Goal: Transaction & Acquisition: Purchase product/service

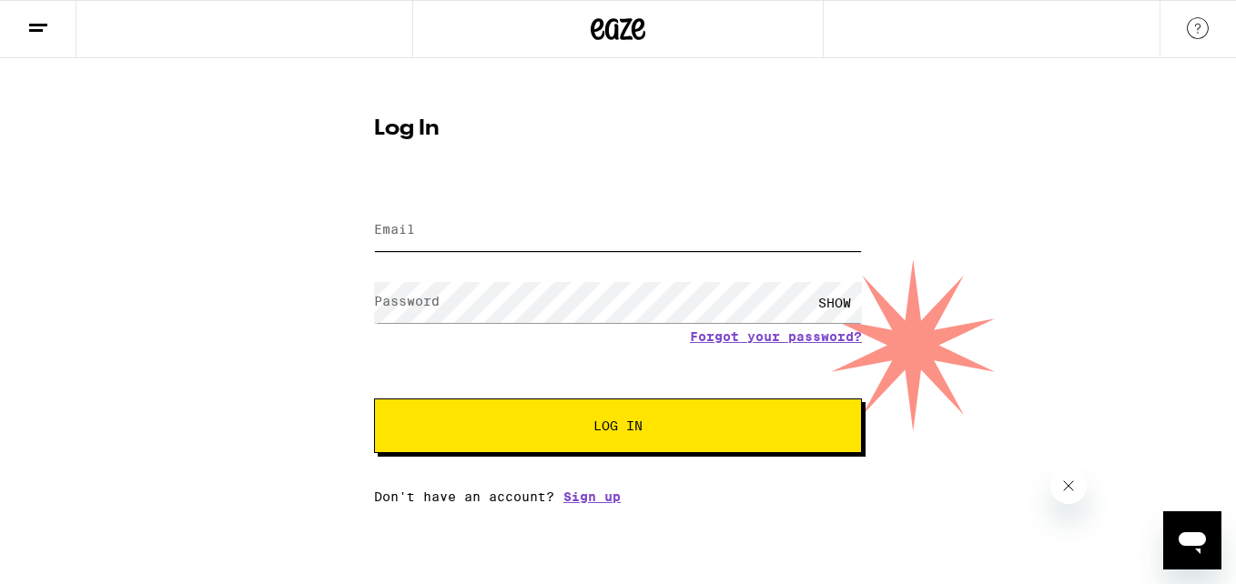
type input "[EMAIL_ADDRESS][DOMAIN_NAME]"
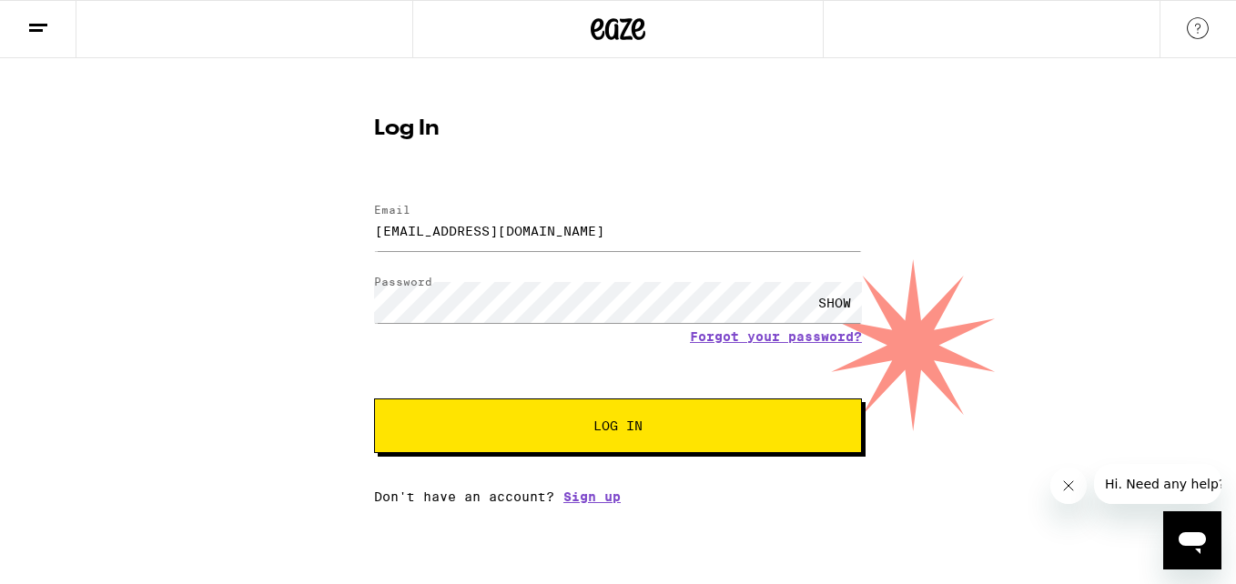
click at [608, 426] on span "Log In" at bounding box center [617, 426] width 49 height 13
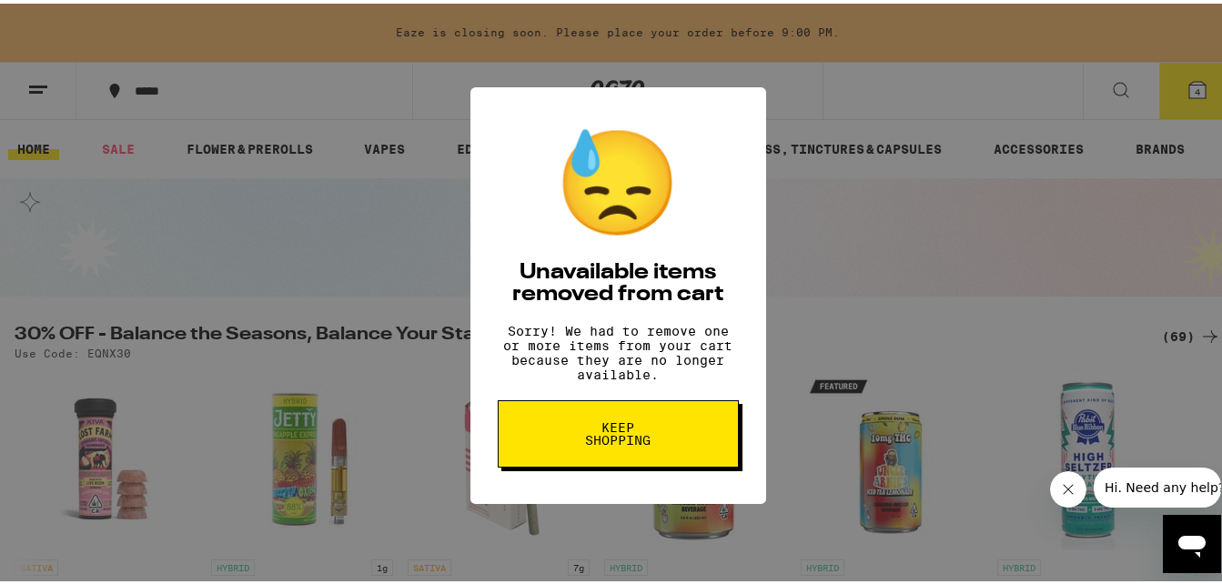
click at [664, 451] on button "Keep Shopping" at bounding box center [618, 430] width 241 height 67
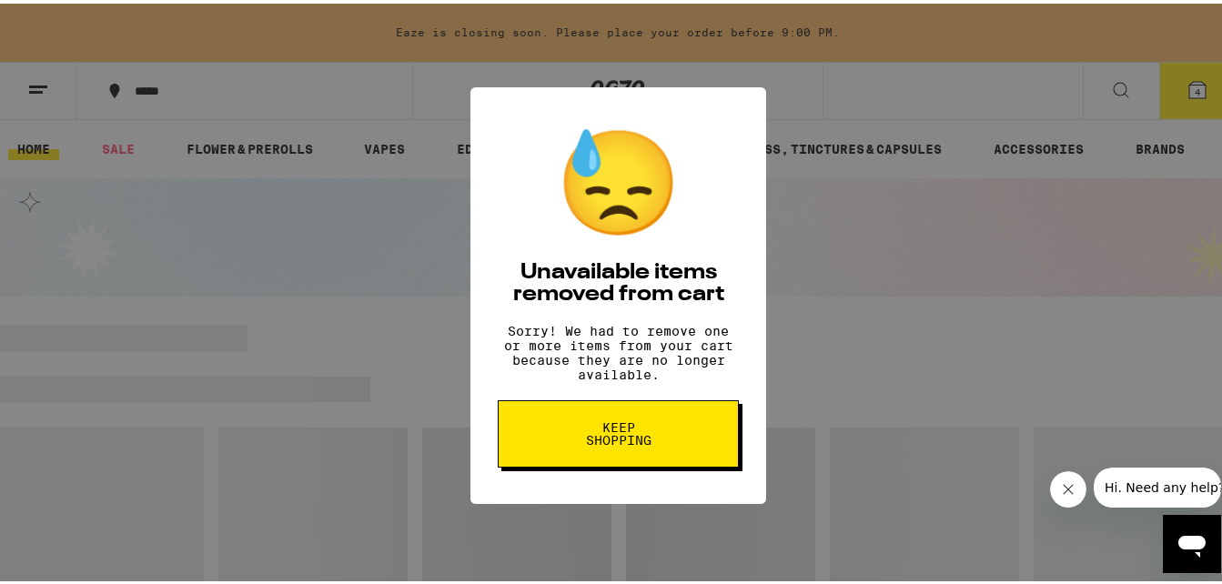
click at [877, 265] on div "😓 Unavailable items removed from cart Sorry! We had to remove one or more items…" at bounding box center [618, 292] width 1236 height 584
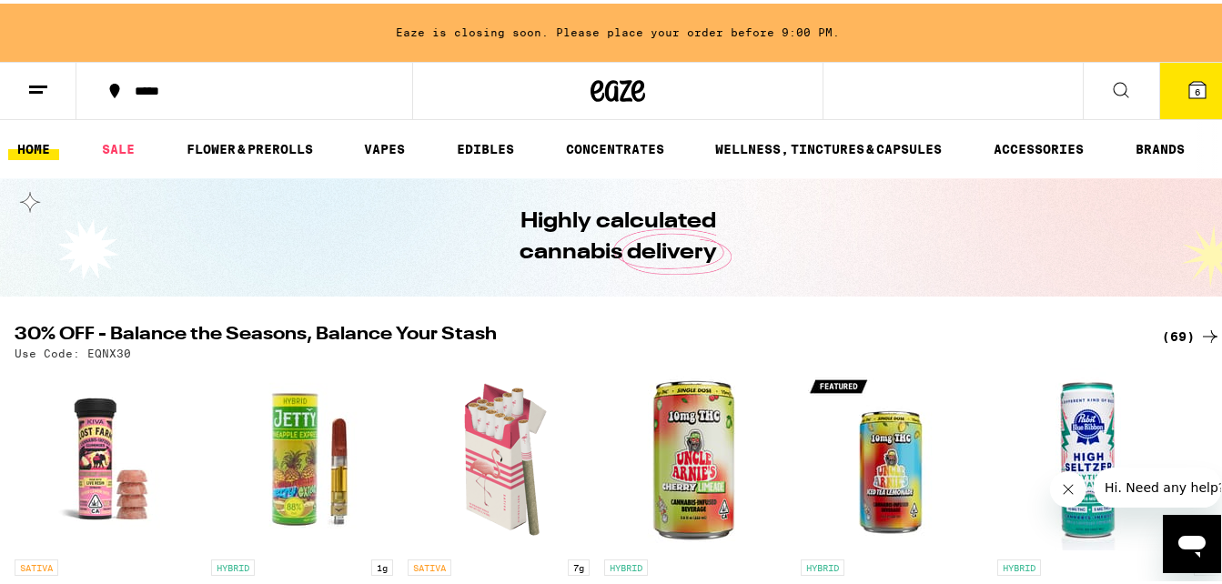
click at [112, 159] on ul "HOME SALE FLOWER & PREROLLS VAPES EDIBLES CONCENTRATES WELLNESS, TINCTURES & CA…" at bounding box center [618, 146] width 1236 height 58
click at [115, 147] on link "SALE" at bounding box center [118, 146] width 51 height 22
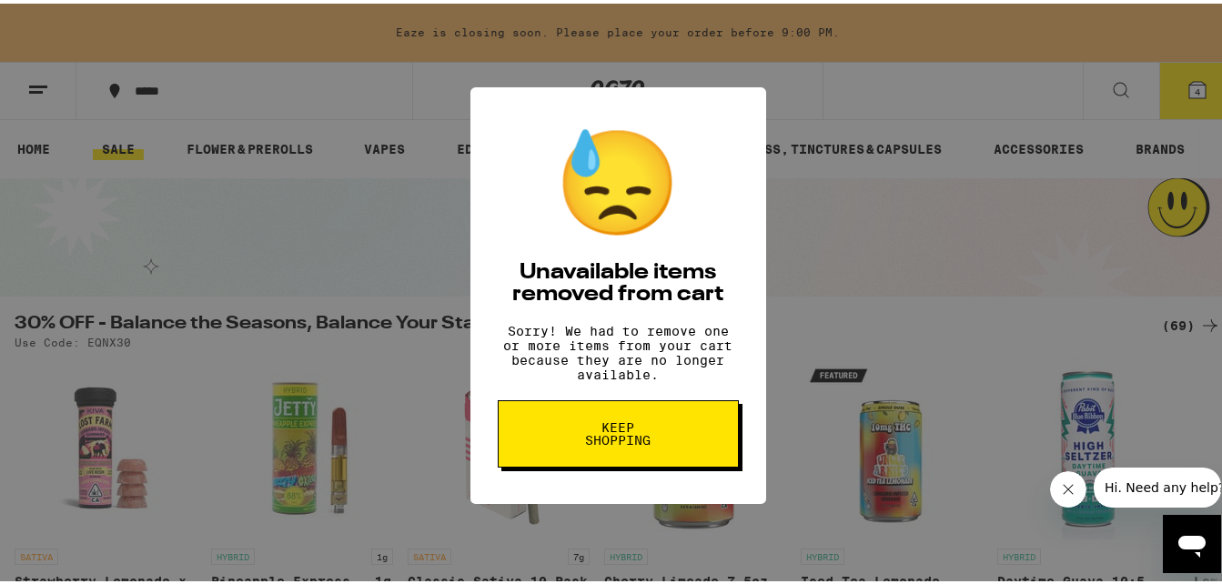
click at [781, 337] on div "😓 Unavailable items removed from cart Sorry! We had to remove one or more items…" at bounding box center [618, 292] width 1236 height 584
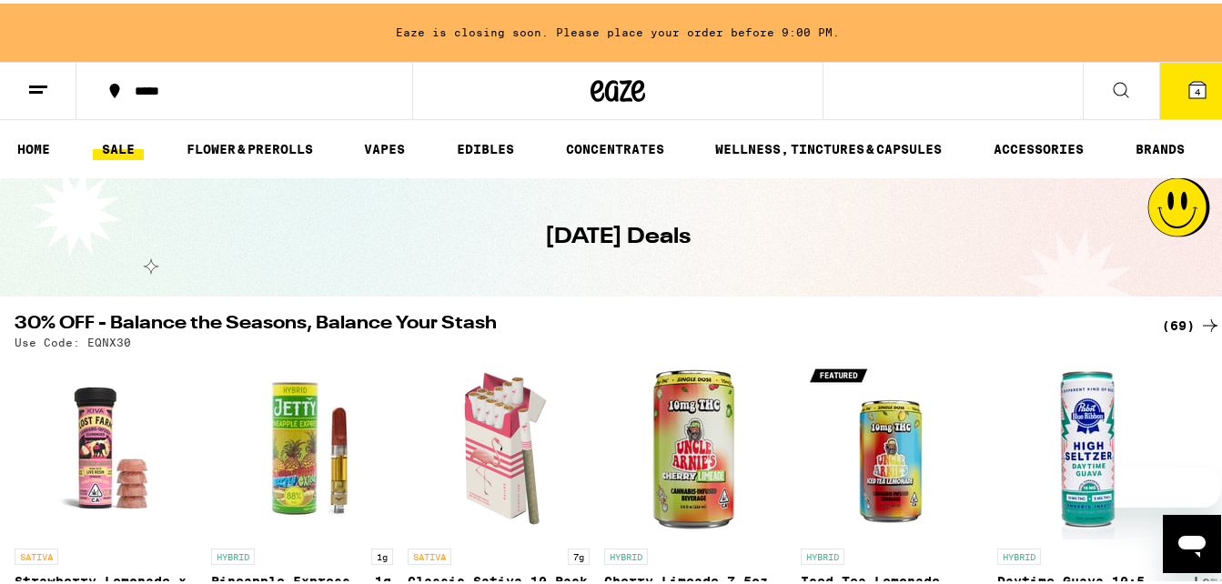
click at [1187, 96] on icon at bounding box center [1198, 87] width 22 height 22
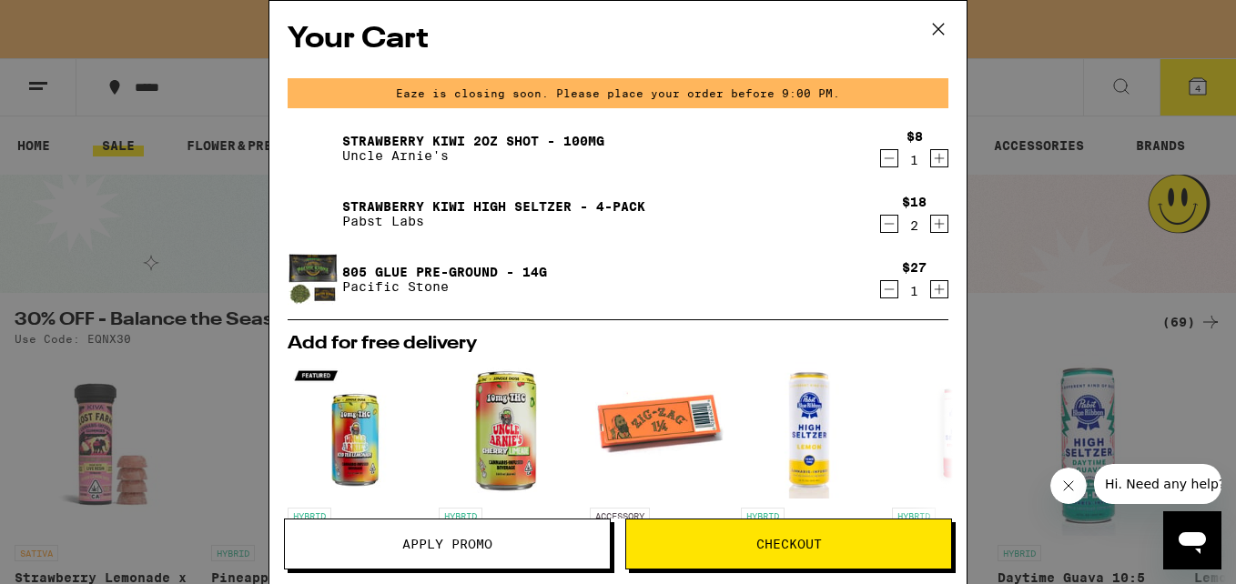
click at [931, 27] on icon at bounding box center [938, 28] width 27 height 27
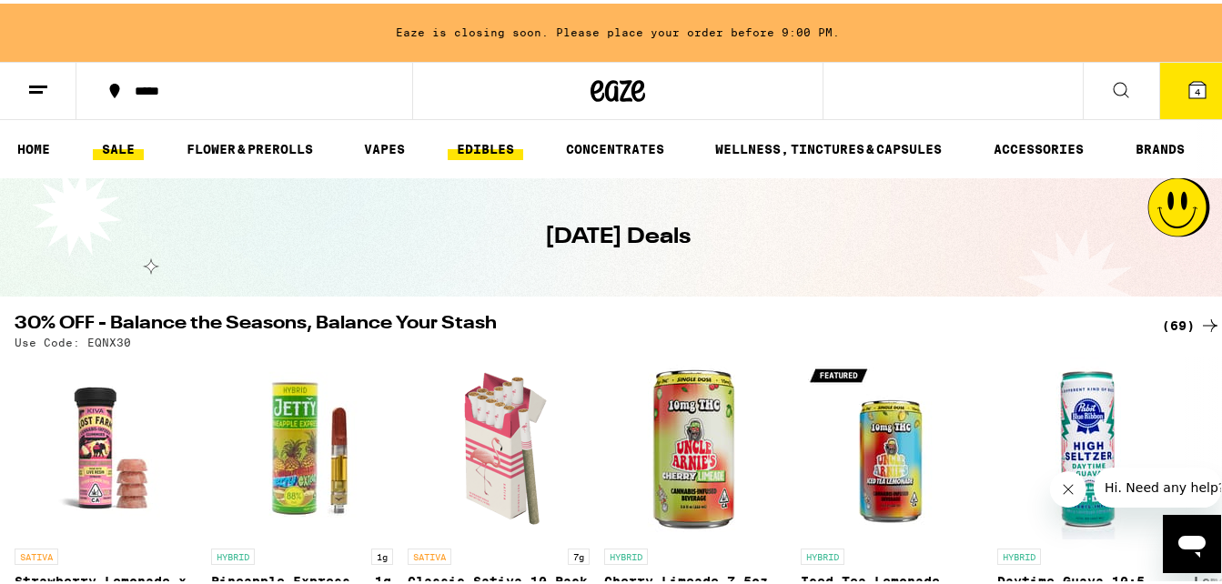
click at [494, 147] on link "EDIBLES" at bounding box center [486, 146] width 76 height 22
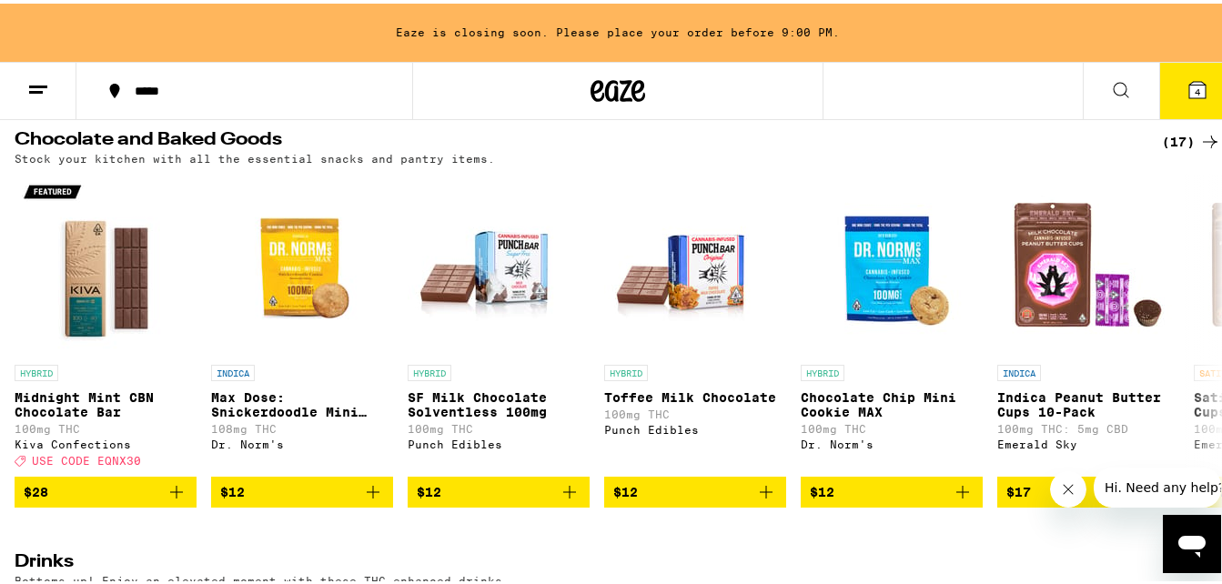
scroll to position [624, 0]
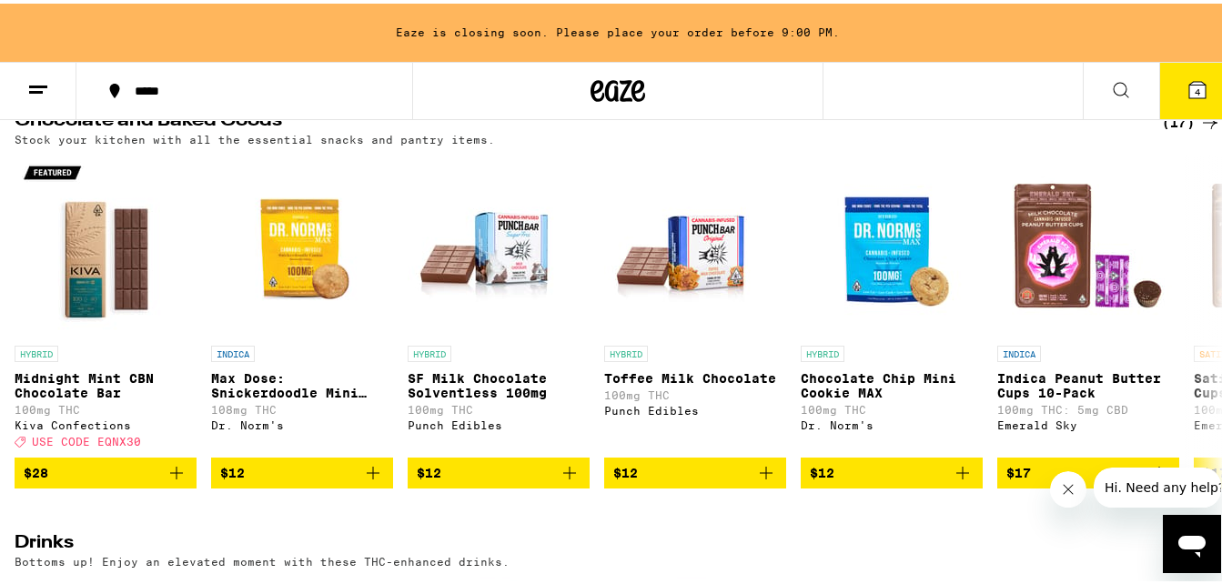
click at [767, 481] on icon "Add to bag" at bounding box center [767, 470] width 22 height 22
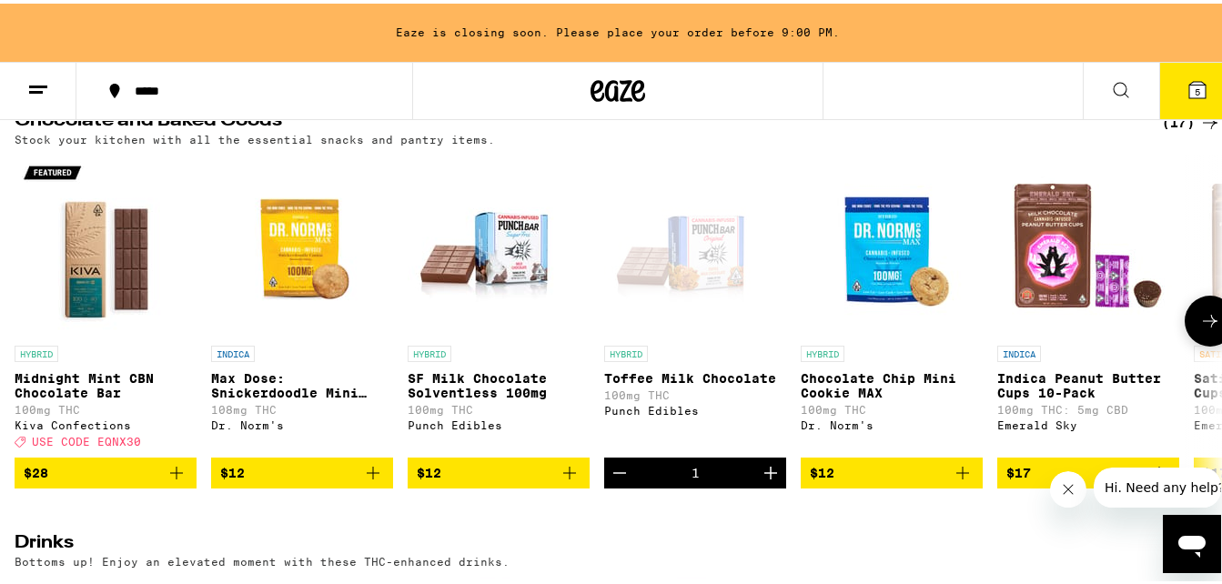
click at [567, 481] on icon "Add to bag" at bounding box center [570, 470] width 22 height 22
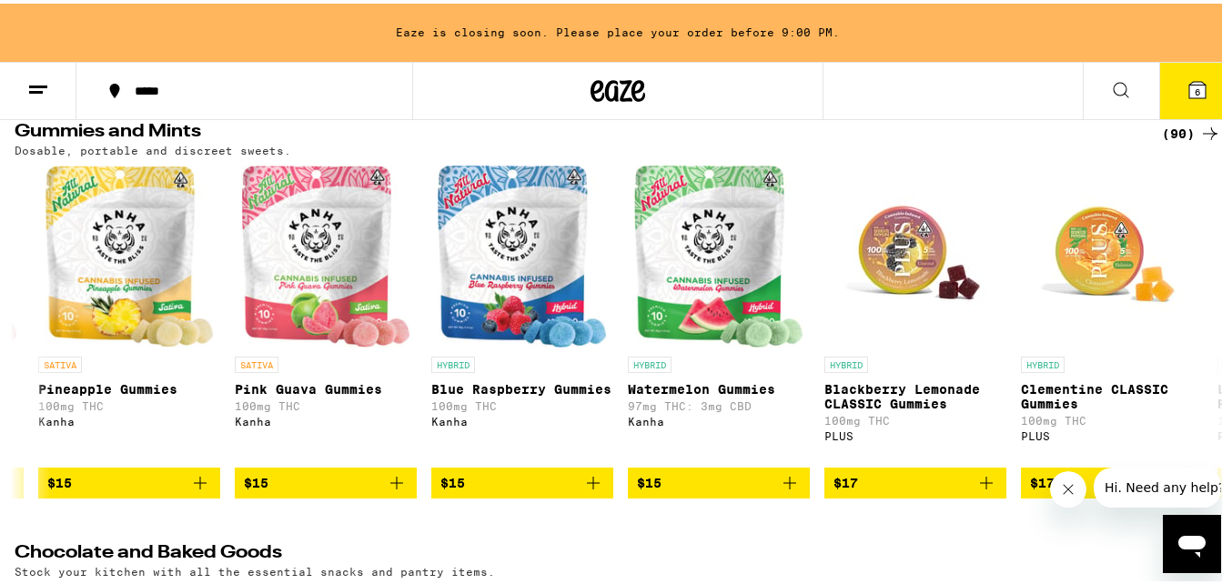
scroll to position [0, 4343]
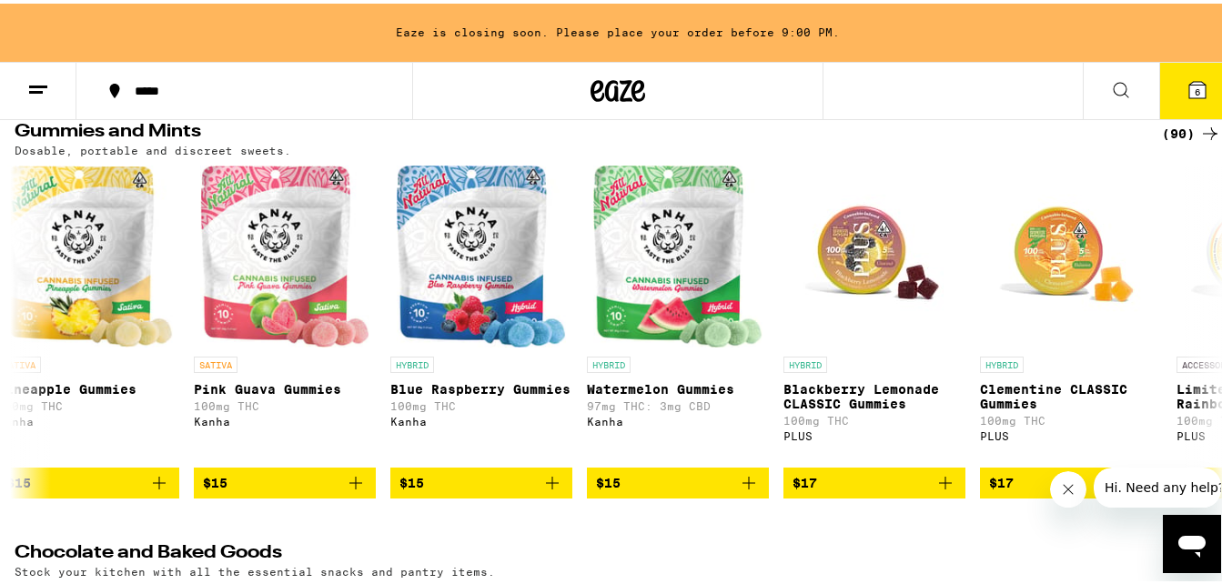
click at [751, 490] on icon "Add to bag" at bounding box center [749, 480] width 22 height 22
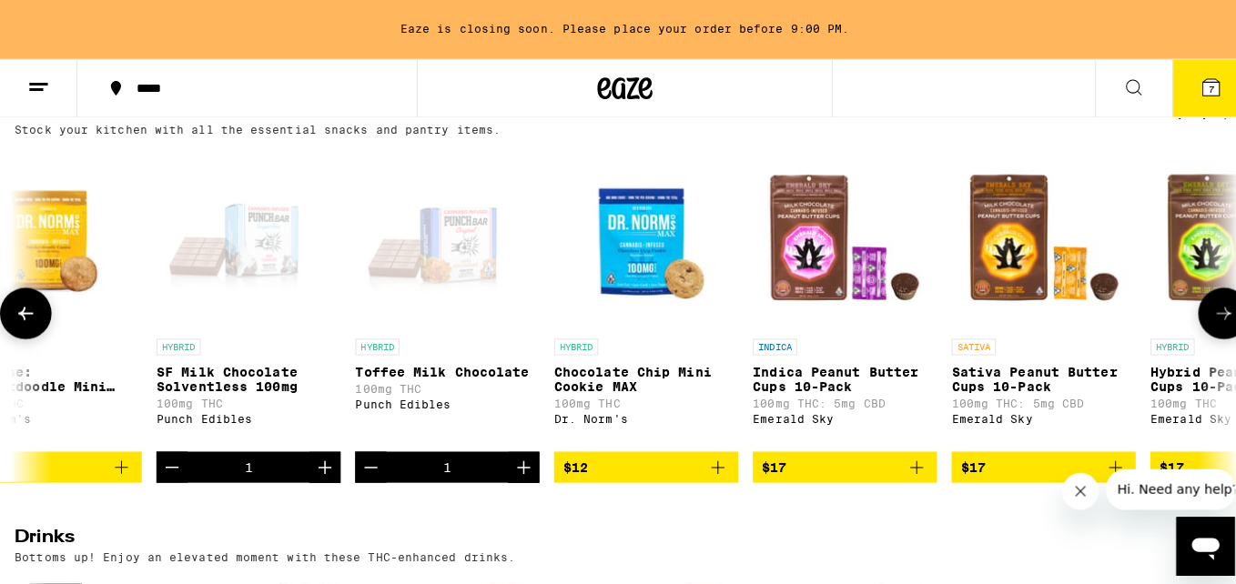
scroll to position [0, 255]
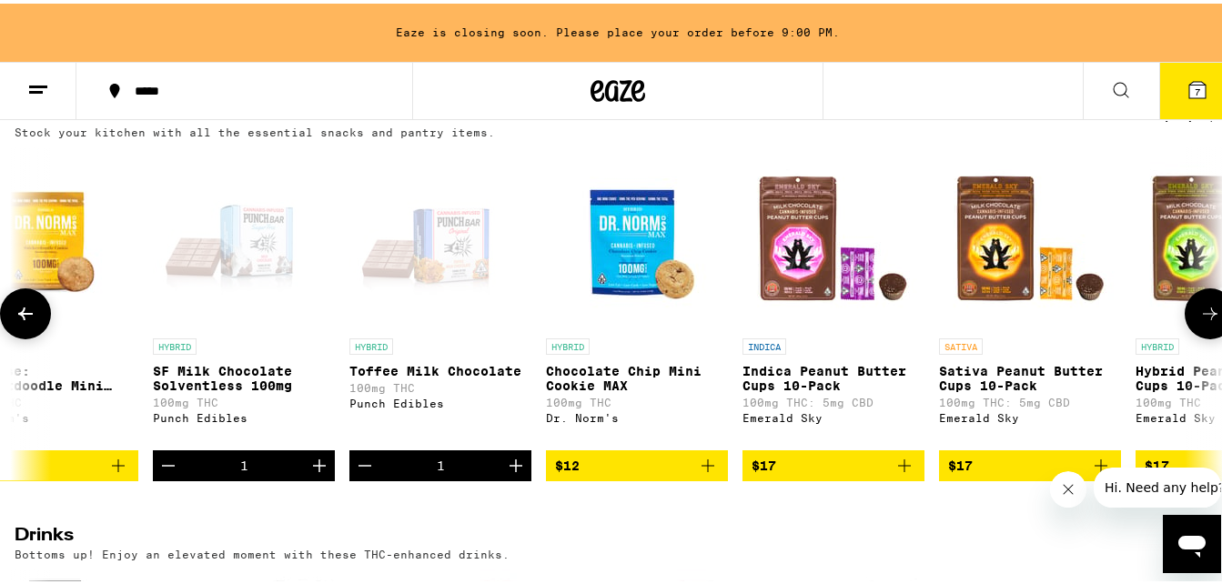
click at [706, 473] on icon "Add to bag" at bounding box center [708, 462] width 22 height 22
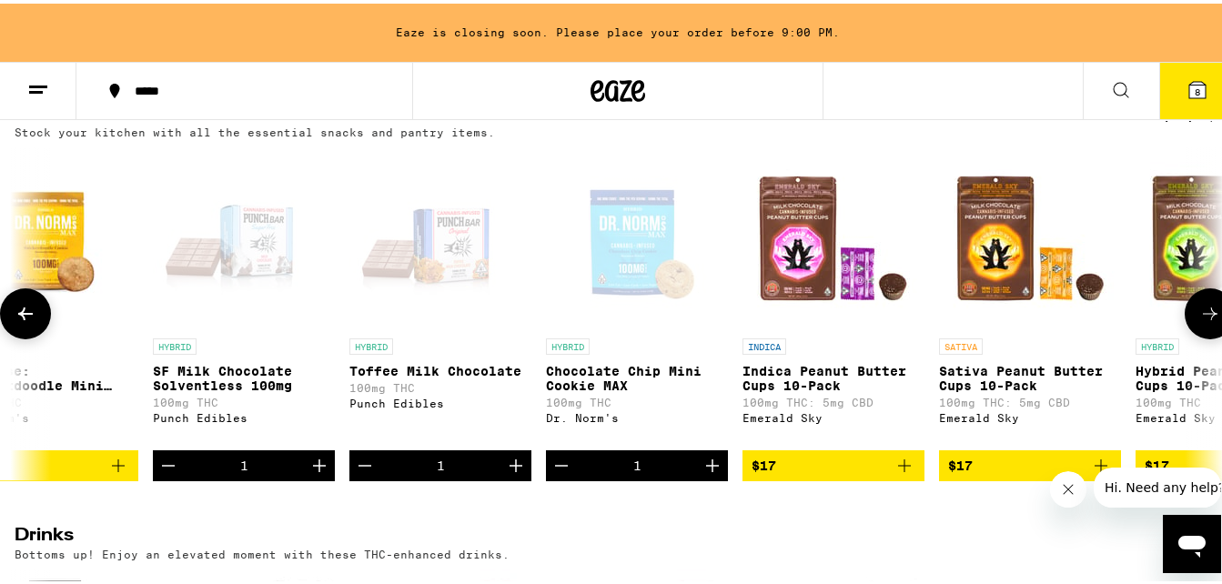
click at [1190, 93] on icon at bounding box center [1198, 86] width 16 height 16
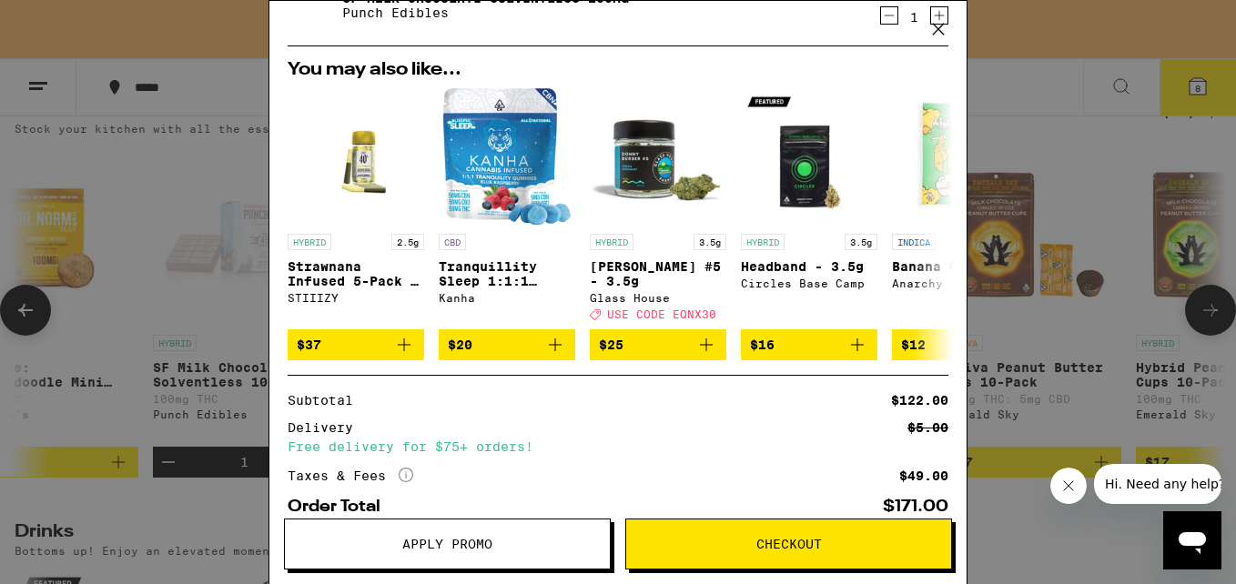
scroll to position [646, 0]
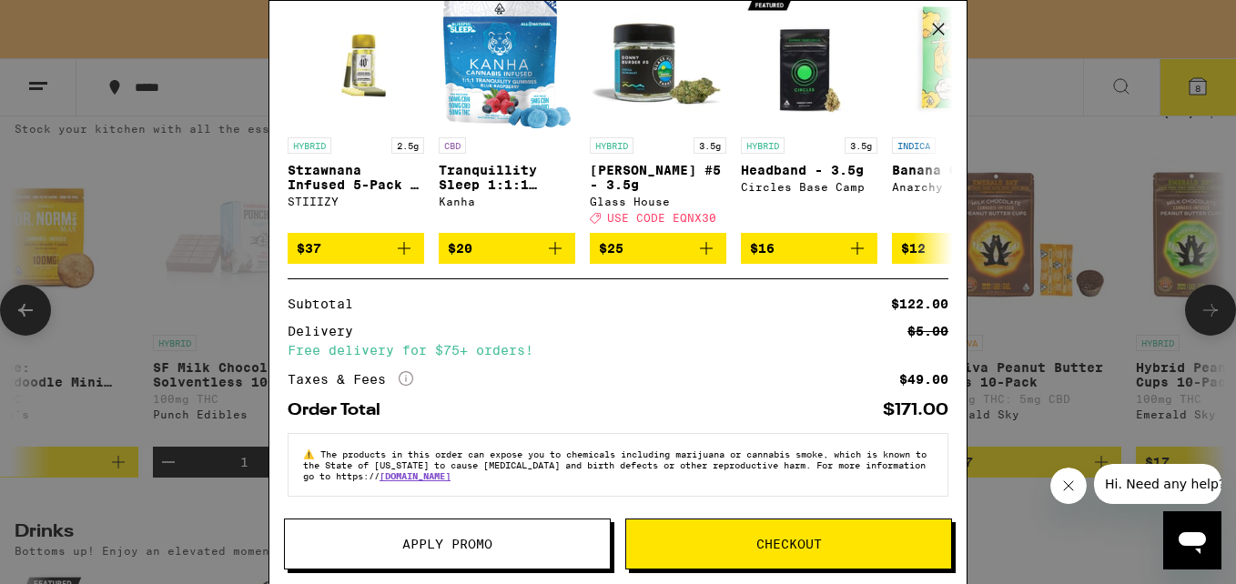
click at [792, 542] on span "Checkout" at bounding box center [789, 544] width 66 height 13
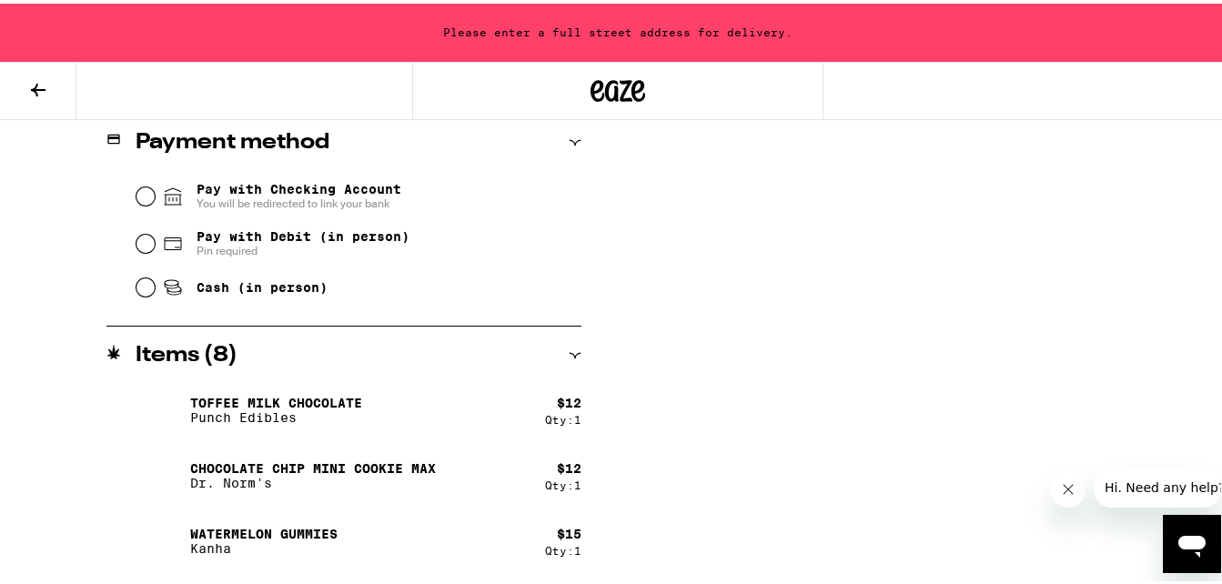
scroll to position [791, 0]
click at [138, 194] on input "Pay with Checking Account You will be redirected to link your bank" at bounding box center [146, 192] width 18 height 18
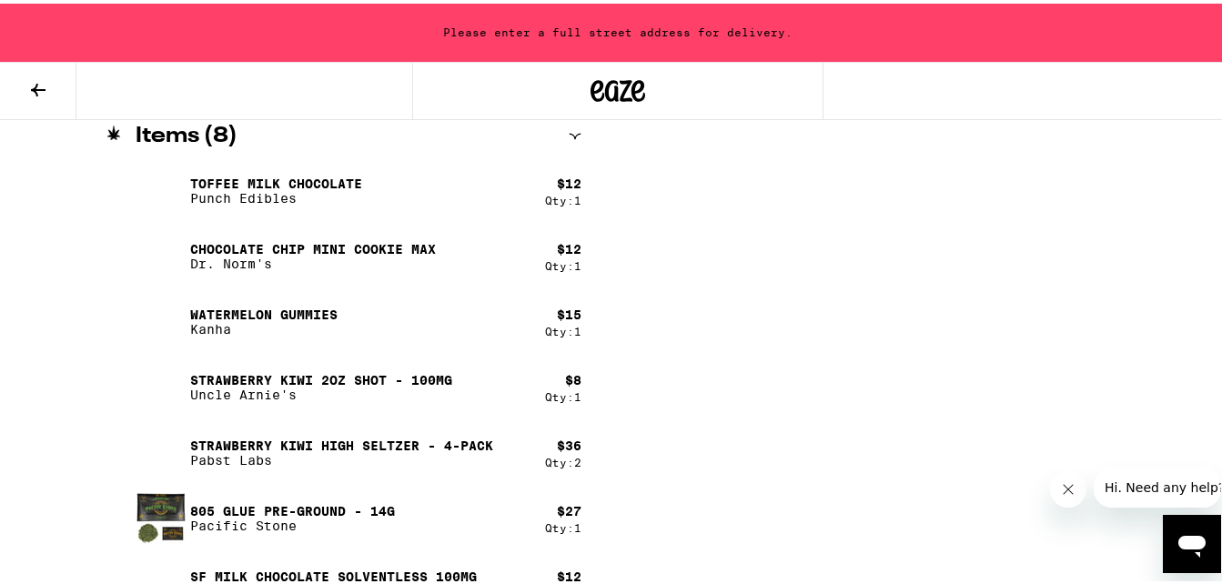
scroll to position [1105, 0]
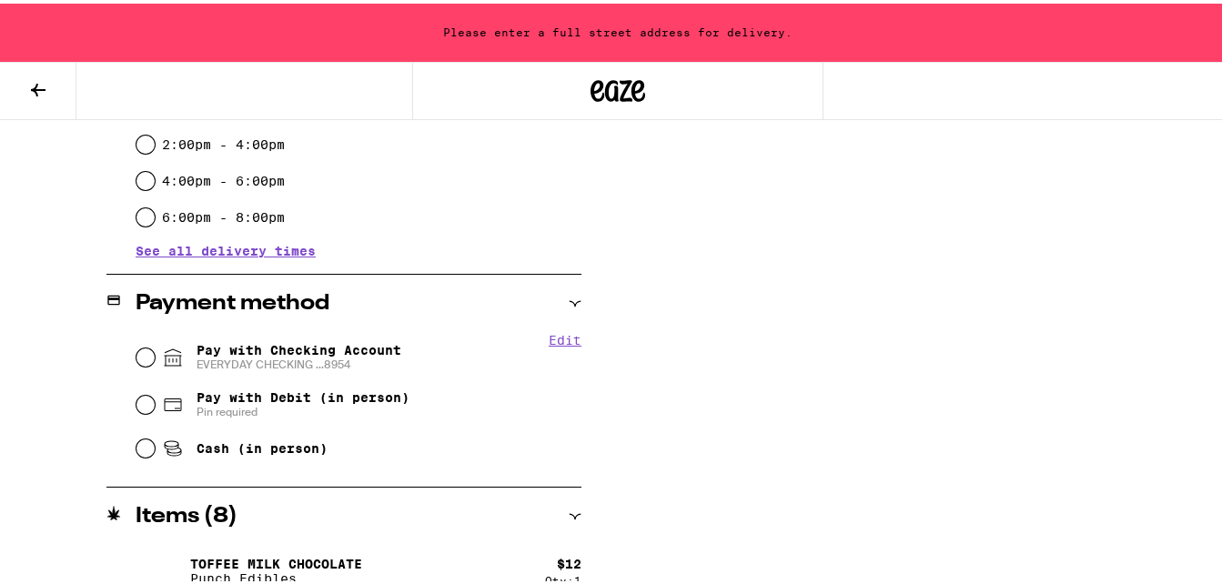
scroll to position [728, 0]
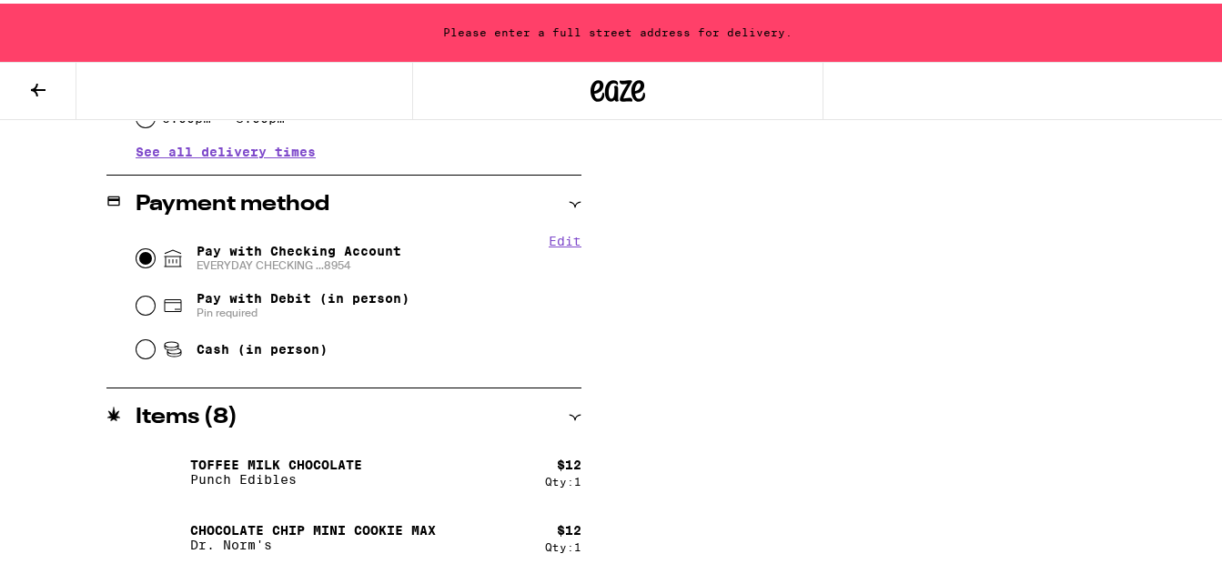
click at [142, 259] on input "Pay with Checking Account EVERYDAY CHECKING ...8954" at bounding box center [146, 255] width 18 height 18
radio input "true"
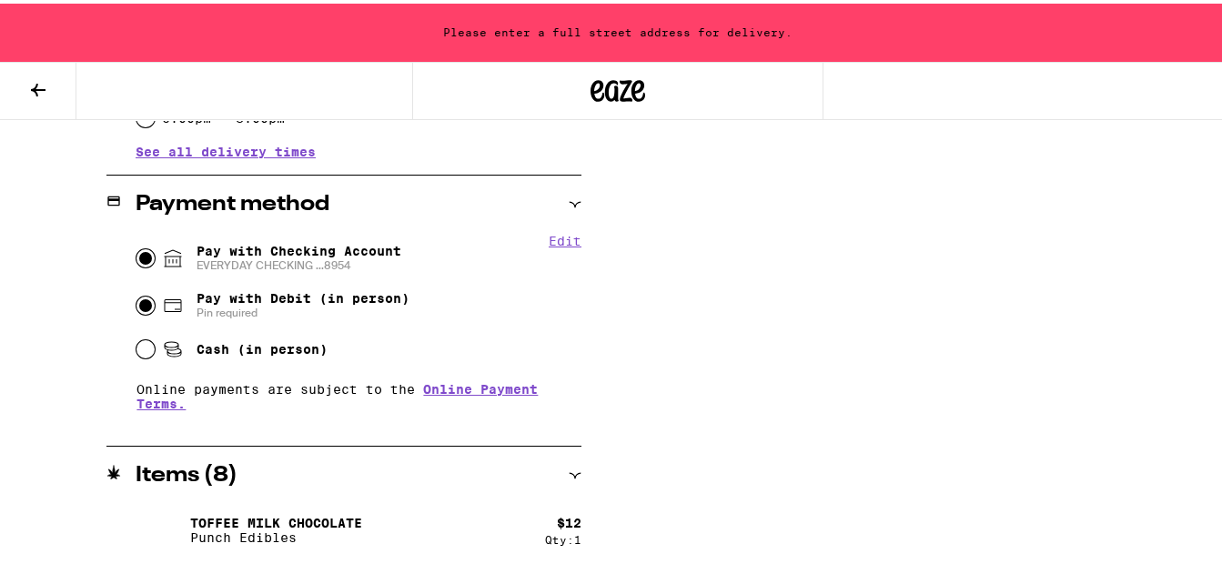
click at [137, 293] on input "Pay with Debit (in person) Pin required" at bounding box center [146, 302] width 18 height 18
radio input "true"
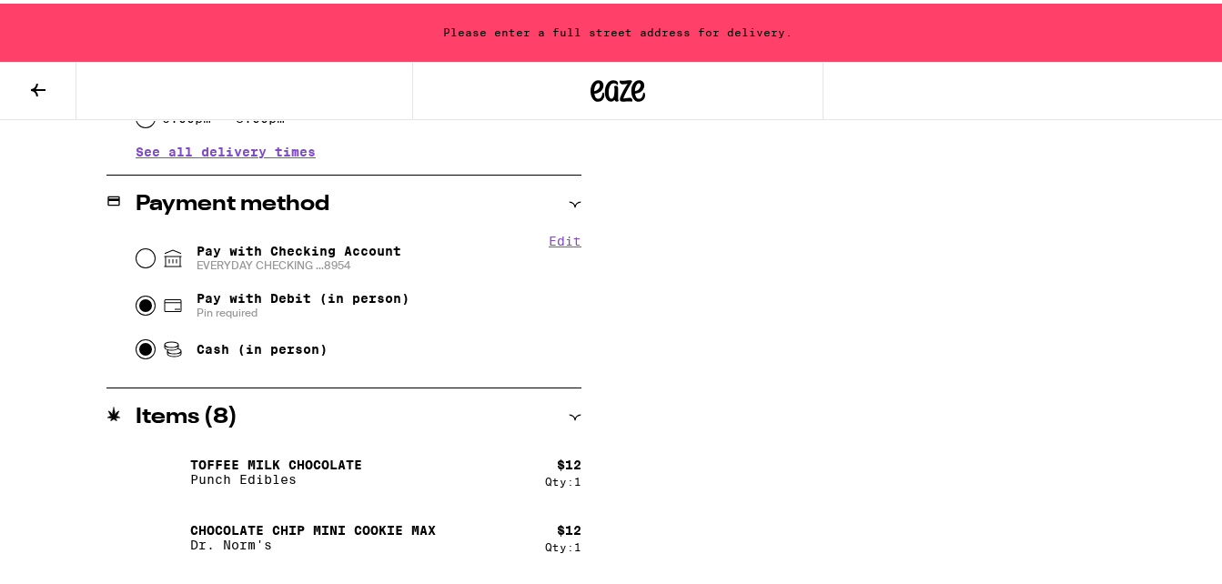
click at [137, 337] on input "Cash (in person)" at bounding box center [146, 346] width 18 height 18
radio input "true"
click at [137, 246] on input "Pay with Checking Account EVERYDAY CHECKING ...8954" at bounding box center [146, 255] width 18 height 18
radio input "true"
click at [137, 293] on input "Pay with Debit (in person) Pin required" at bounding box center [146, 302] width 18 height 18
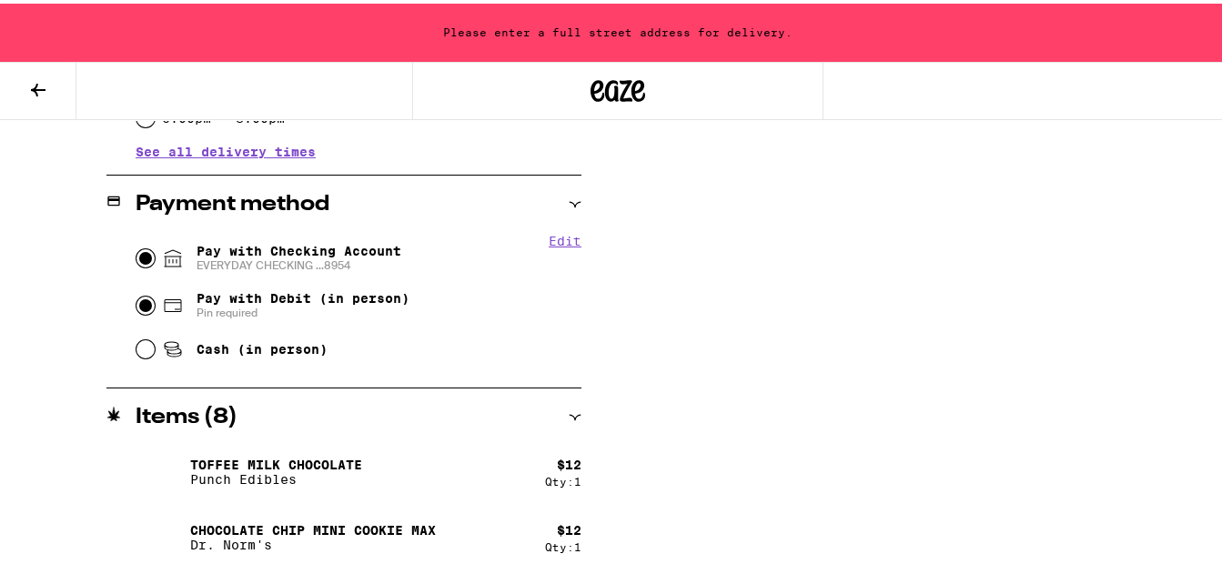
radio input "true"
click at [137, 337] on input "Cash (in person)" at bounding box center [146, 346] width 18 height 18
radio input "true"
click at [137, 246] on input "Pay with Checking Account EVERYDAY CHECKING ...8954" at bounding box center [146, 255] width 18 height 18
radio input "true"
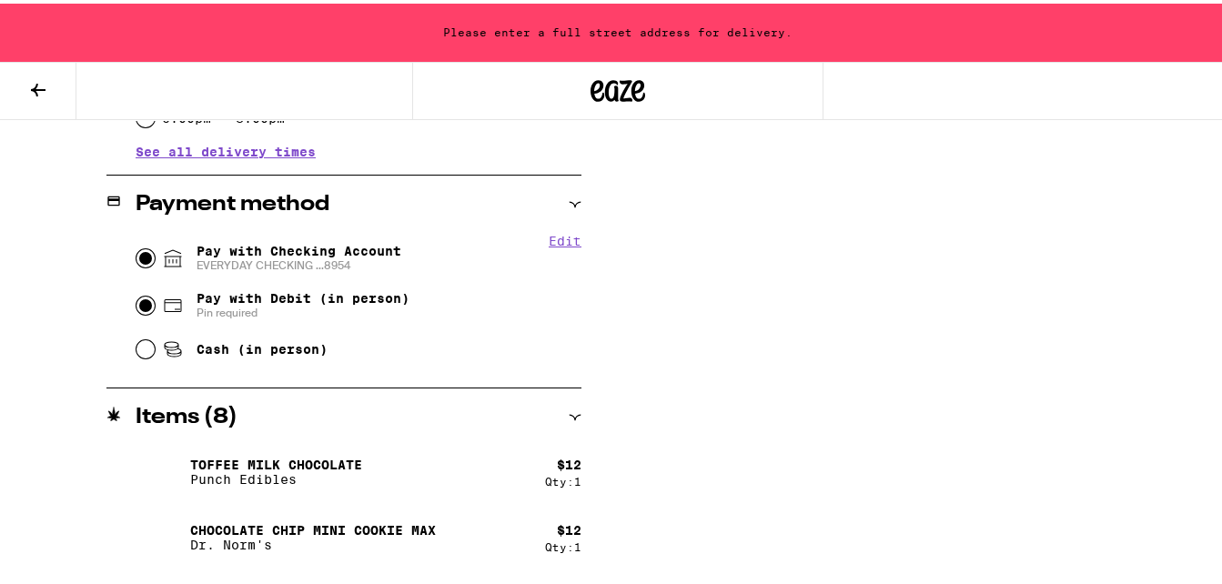
click at [137, 293] on input "Pay with Debit (in person) Pin required" at bounding box center [146, 302] width 18 height 18
radio input "true"
click at [137, 337] on input "Cash (in person)" at bounding box center [146, 346] width 18 height 18
radio input "true"
click at [137, 246] on input "Pay with Checking Account EVERYDAY CHECKING ...8954" at bounding box center [146, 255] width 18 height 18
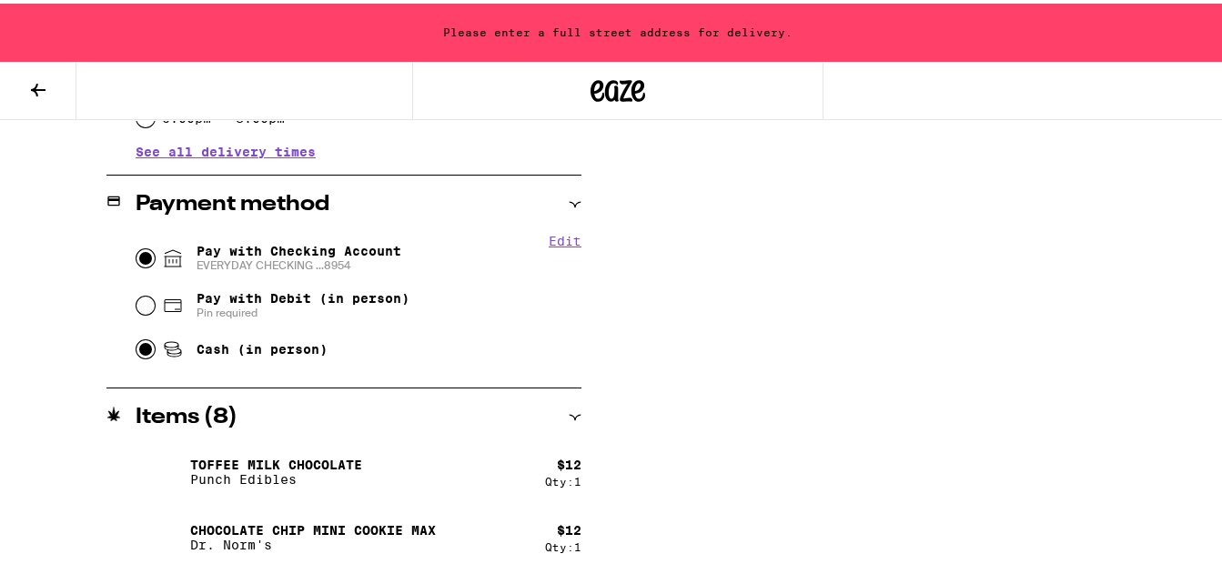
radio input "true"
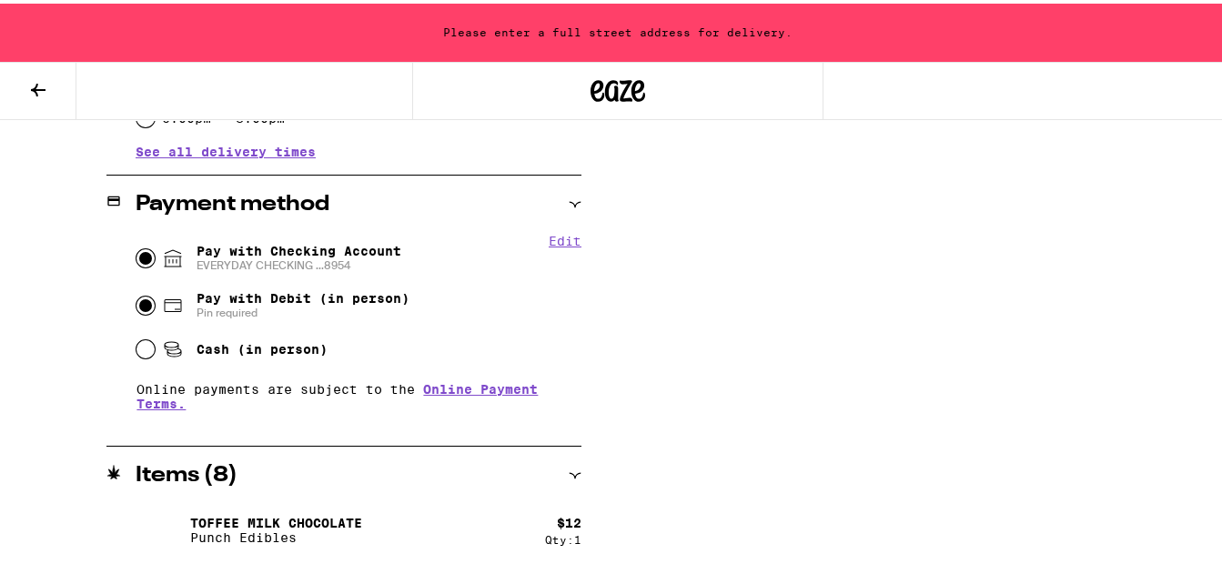
click at [137, 293] on input "Pay with Debit (in person) Pin required" at bounding box center [146, 302] width 18 height 18
radio input "true"
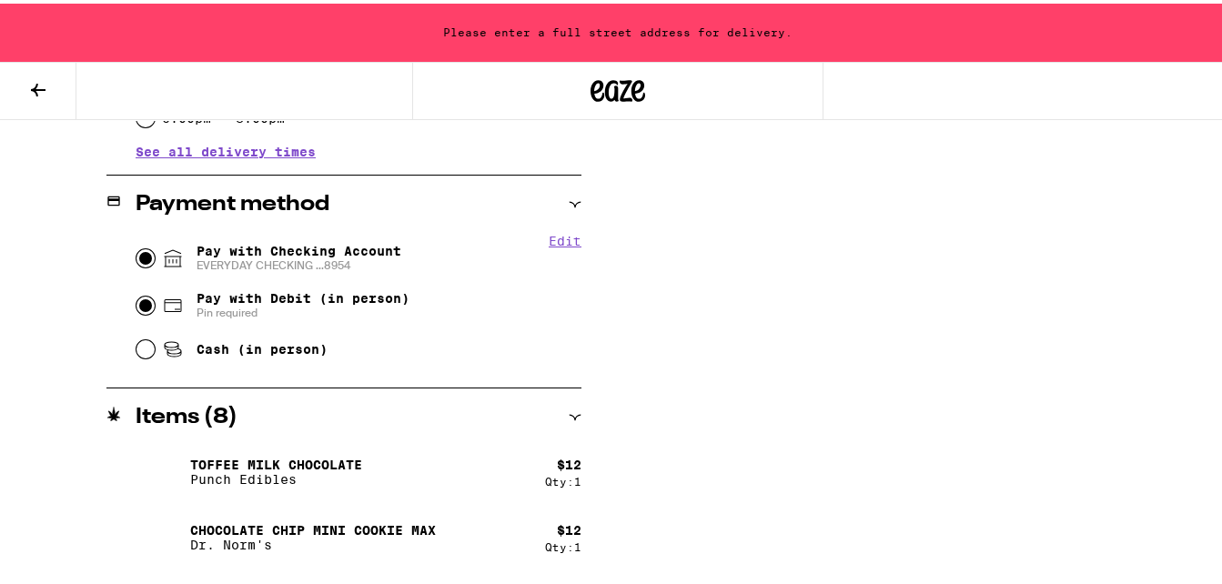
click at [144, 253] on input "Pay with Checking Account EVERYDAY CHECKING ...8954" at bounding box center [146, 255] width 18 height 18
radio input "true"
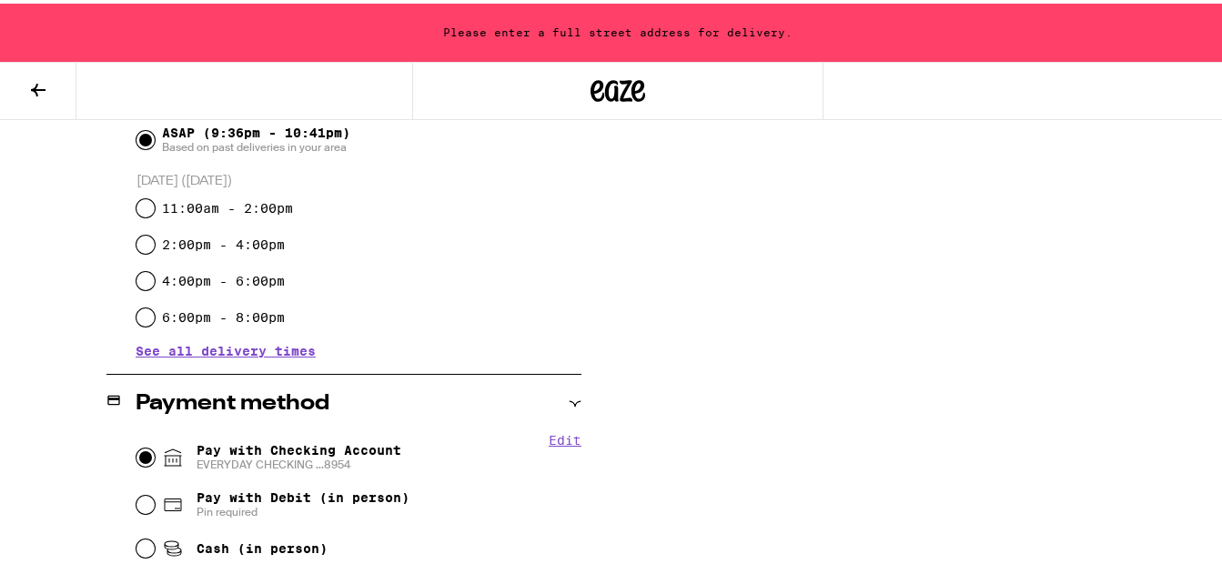
scroll to position [513, 0]
